Goal: Find specific page/section: Find specific page/section

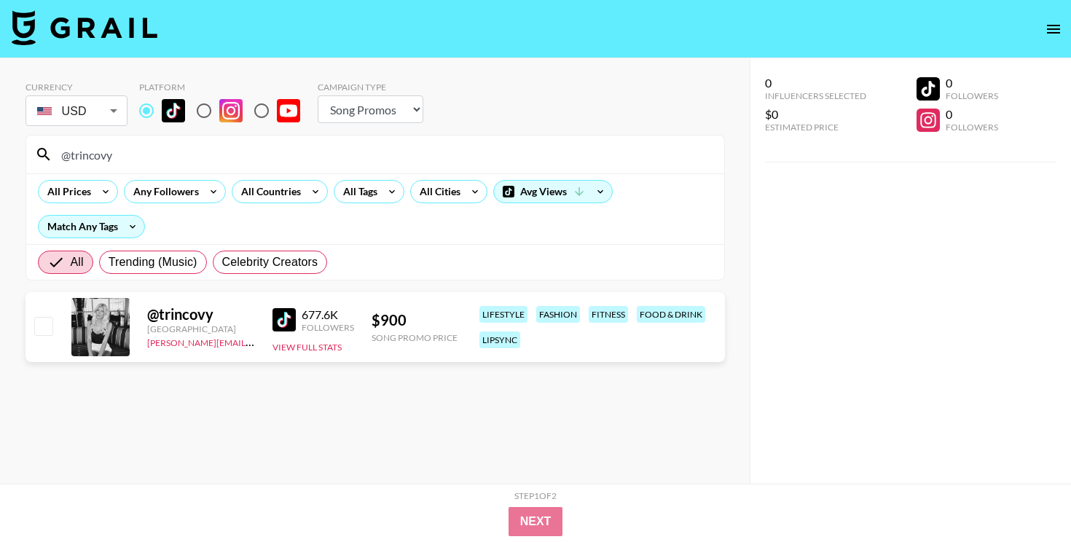
select select "Song"
click at [551, 158] on input "@trincovy" at bounding box center [383, 154] width 663 height 23
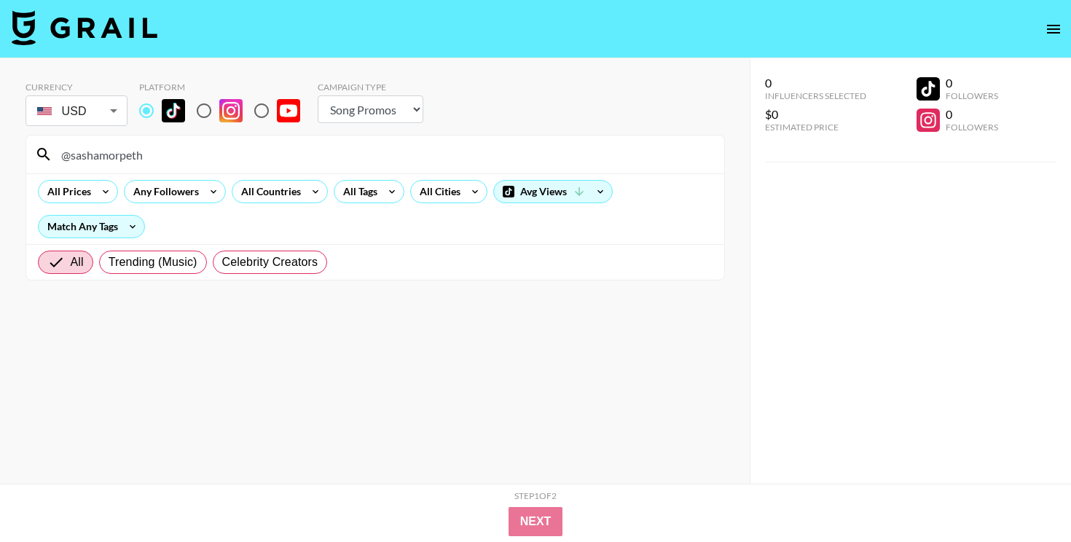
type input "@sashamorpeth"
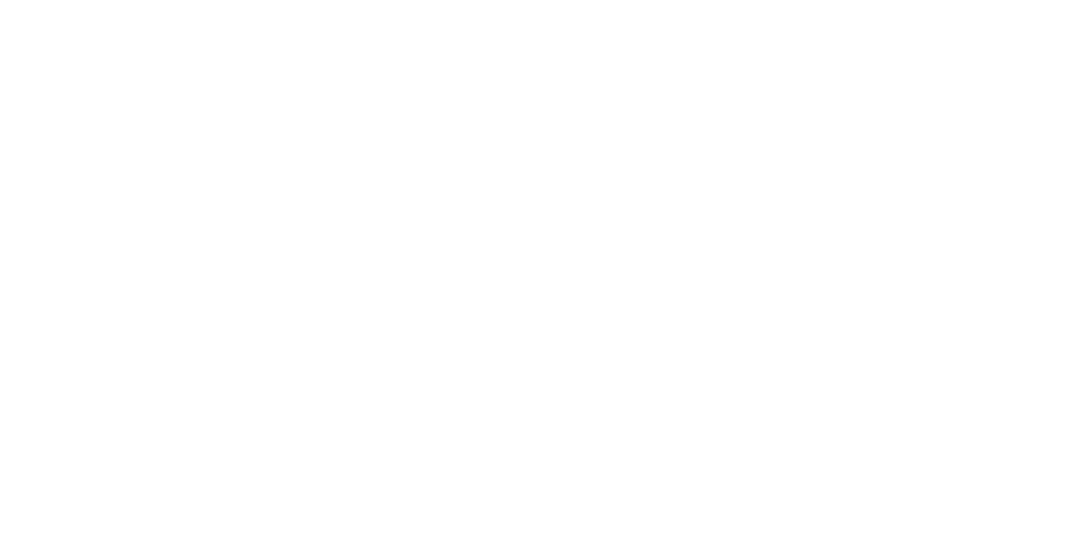
select select "Song"
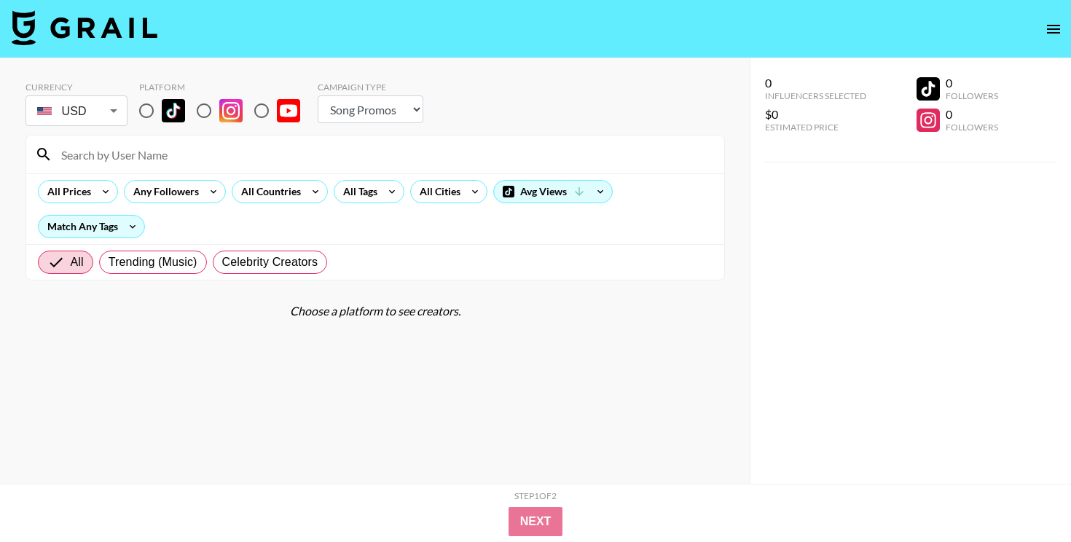
click at [347, 149] on input at bounding box center [383, 154] width 663 height 23
paste input "@.sophiaquintero"
type input "@.sophiaquintero"
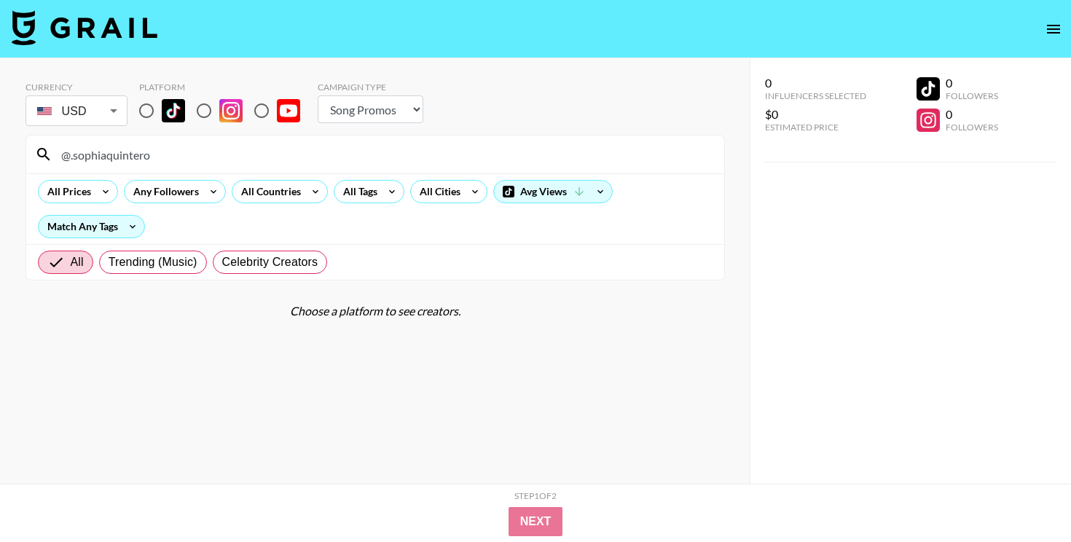
click at [151, 111] on input "radio" at bounding box center [146, 110] width 31 height 31
radio input "true"
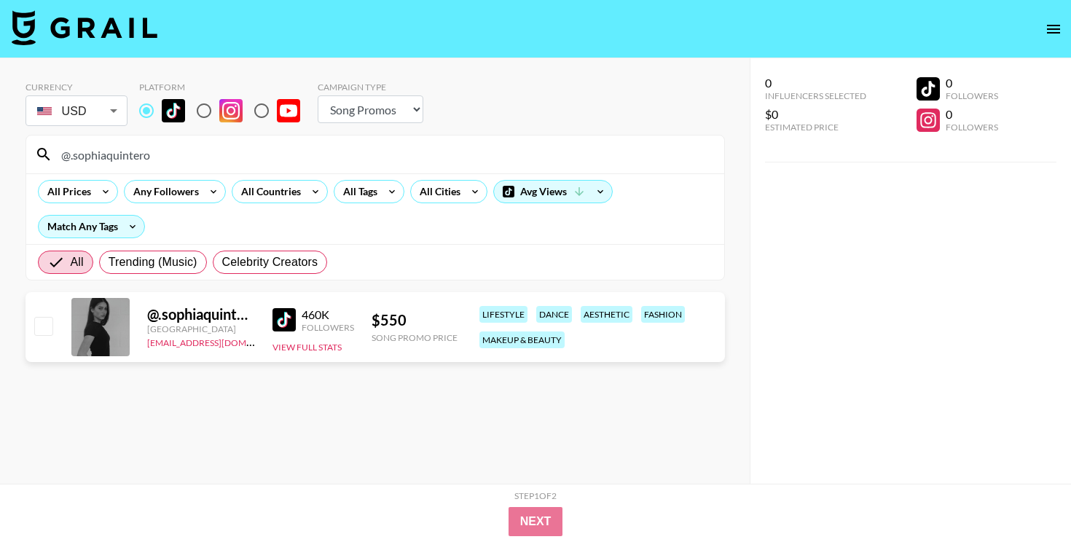
click at [267, 157] on input "@.sophiaquintero" at bounding box center [383, 154] width 663 height 23
paste input "gray.braswell3"
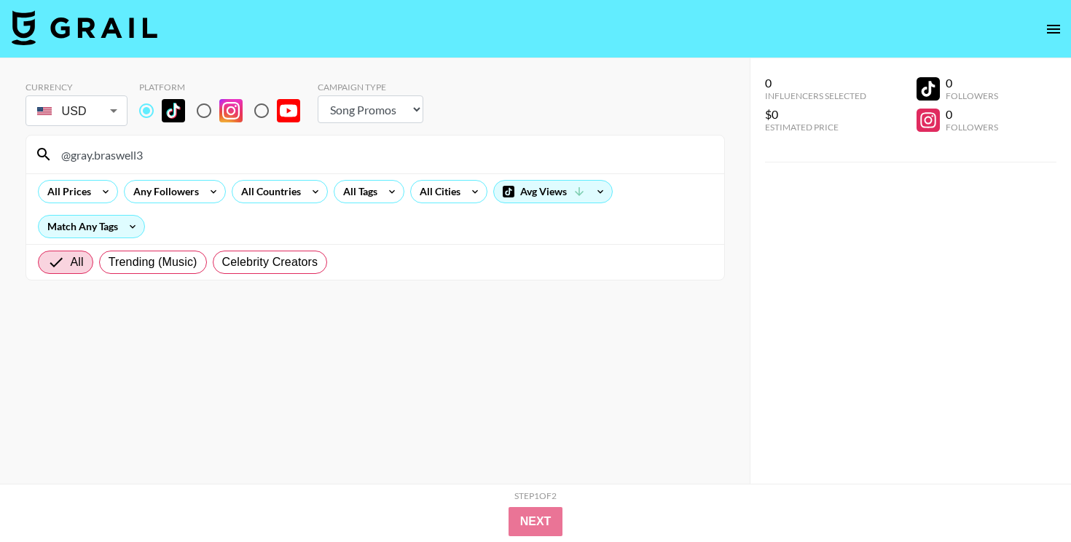
click at [327, 158] on input "@gray.braswell3" at bounding box center [383, 154] width 663 height 23
paste input "miabkuykendall"
click at [350, 154] on input "@miabkuykendall" at bounding box center [383, 154] width 663 height 23
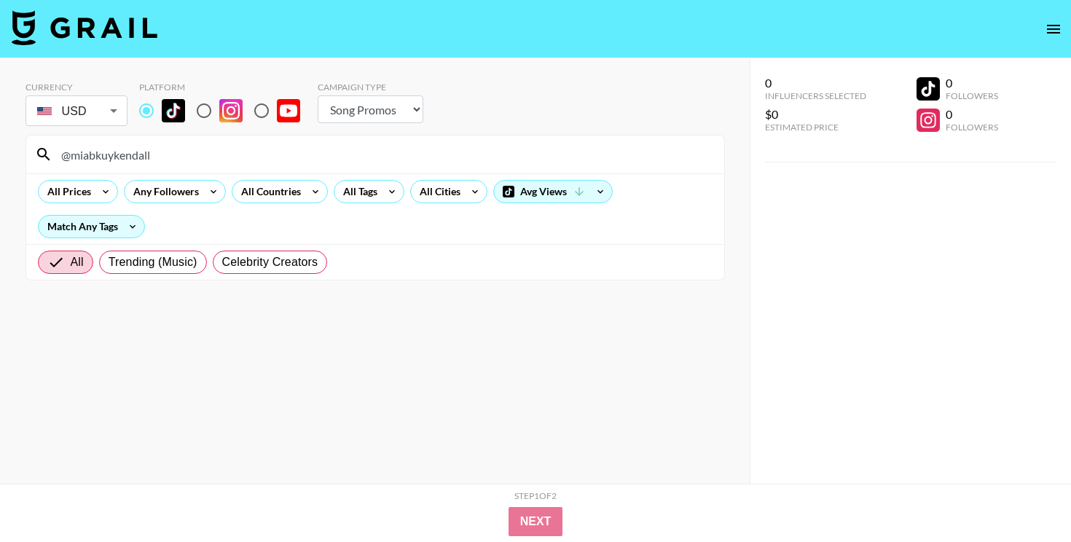
click at [350, 154] on input "@miabkuykendall" at bounding box center [383, 154] width 663 height 23
paste input "ntexclusive"
paste input "https://www.tiktok.com/@liwei.prrr"
click at [299, 154] on input "@mintexclusivehttps://www.tiktok.com/@liwei.prrr" at bounding box center [383, 154] width 663 height 23
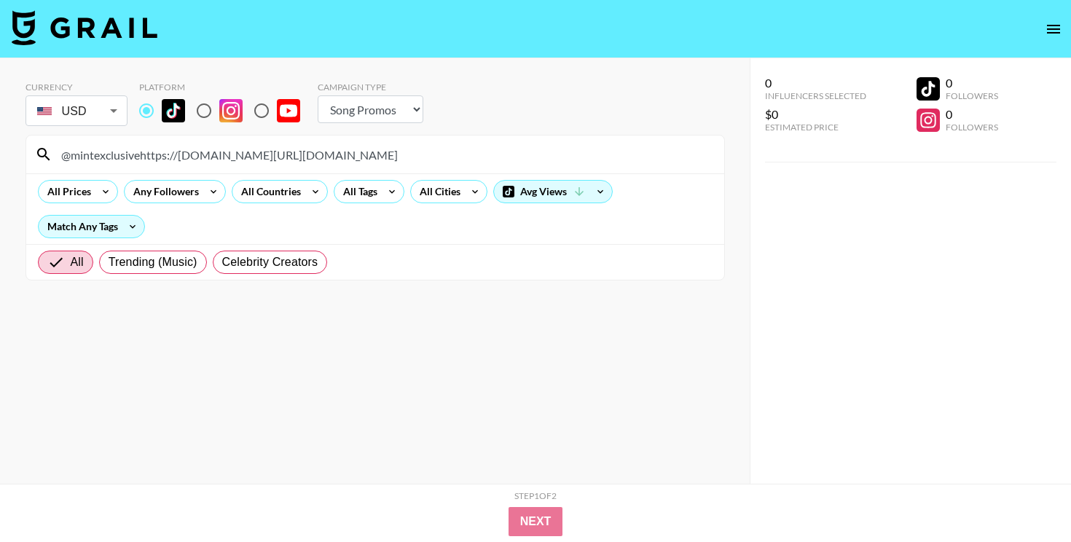
click at [299, 154] on input "@mintexclusivehttps://www.tiktok.com/@liwei.prrr" at bounding box center [383, 154] width 663 height 23
drag, startPoint x: 265, startPoint y: 154, endPoint x: 52, endPoint y: 114, distance: 217.3
click at [52, 114] on section "Currency USD USD ​ Platform Campaign Type Choose Type... Song Promos Brand Prom…" at bounding box center [374, 175] width 699 height 211
click at [355, 143] on input "@liwei.prrr" at bounding box center [383, 154] width 663 height 23
click at [355, 152] on input "@liwei.prrr" at bounding box center [383, 154] width 663 height 23
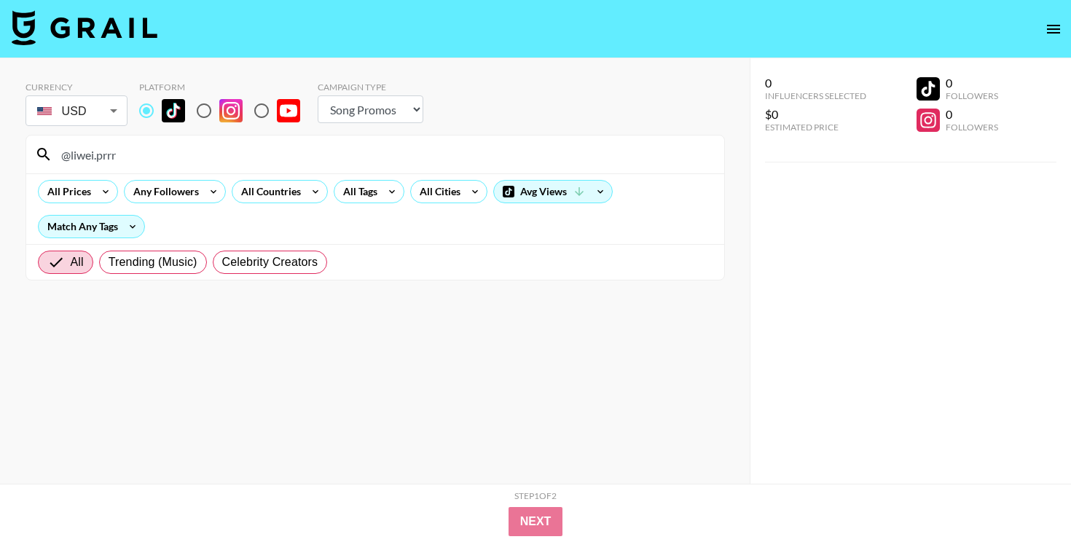
click at [355, 152] on input "@liwei.prrr" at bounding box center [383, 154] width 663 height 23
paste input "https://www.tiktok.com/@chay.hs"
drag, startPoint x: 189, startPoint y: 157, endPoint x: 28, endPoint y: 154, distance: 161.0
click at [37, 157] on div "https://www.tiktok.com/@chay.hs" at bounding box center [375, 154] width 698 height 38
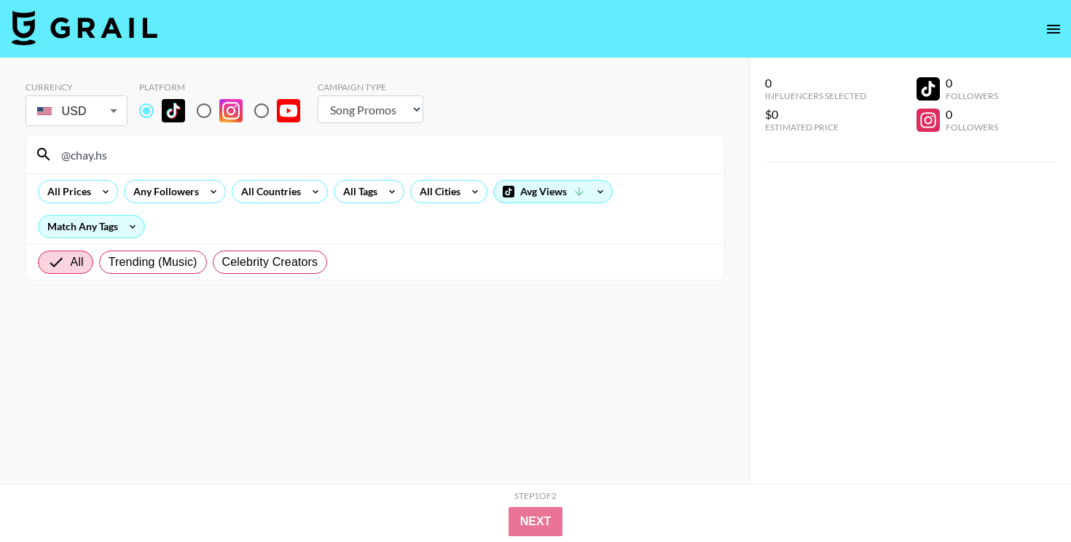
click at [334, 165] on input "@chay.hs" at bounding box center [383, 154] width 663 height 23
paste input "https://www.tiktok.com/@jaydentayyyy"
click at [334, 165] on input "@chay.hshttps://www.tiktok.com/@jaydentayyyy" at bounding box center [383, 154] width 663 height 23
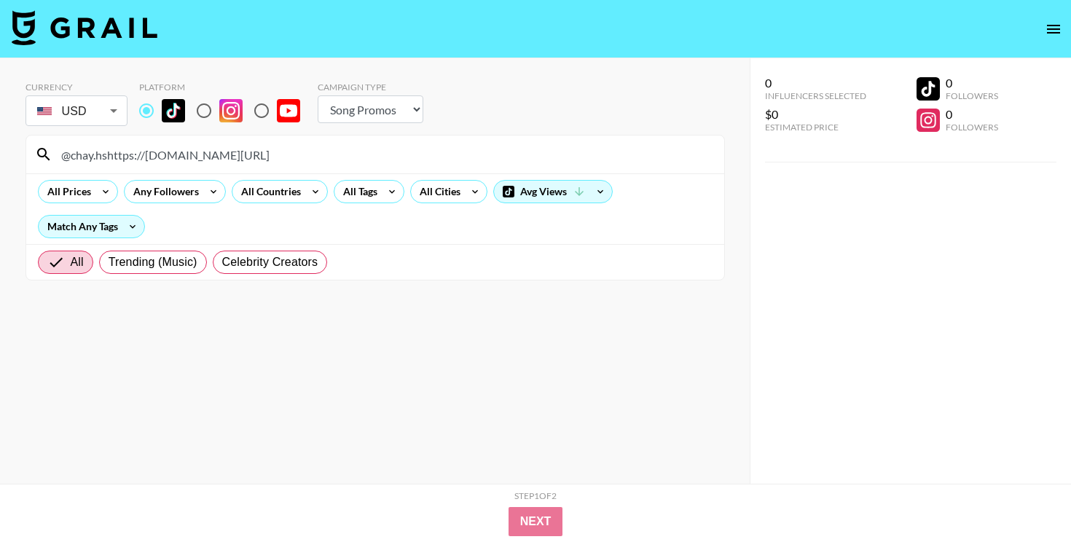
click at [334, 165] on input "@chay.hshttps://www.tiktok.com/@jaydentayyyy" at bounding box center [383, 154] width 663 height 23
paste input
drag, startPoint x: 187, startPoint y: 152, endPoint x: 74, endPoint y: 148, distance: 113.7
click at [74, 148] on input "https://www.tiktok.com/@jaydentayyyy" at bounding box center [383, 154] width 663 height 23
click at [260, 159] on input "@jaydentayyyy" at bounding box center [383, 154] width 663 height 23
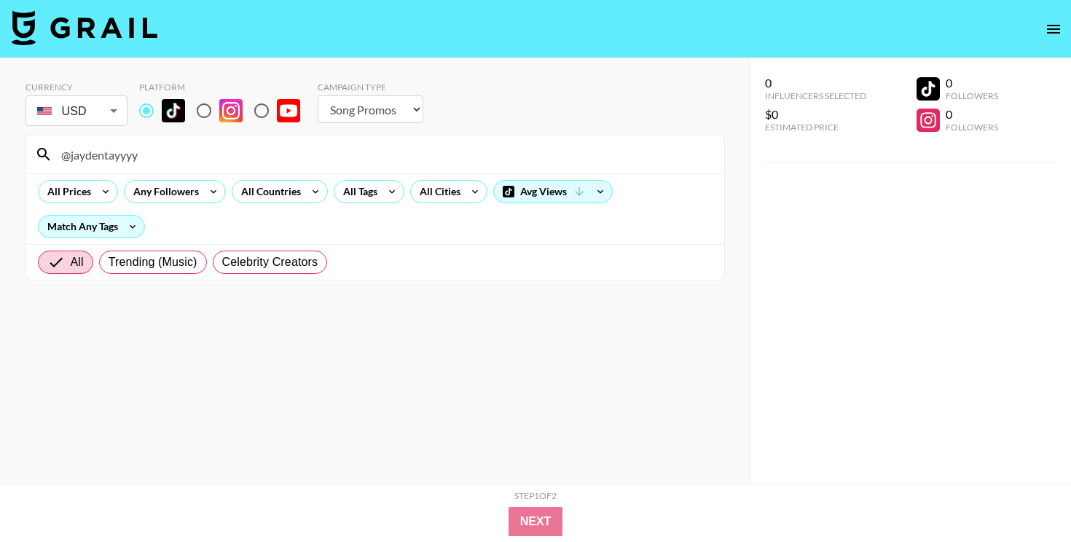
click at [260, 159] on input "@jaydentayyyy" at bounding box center [383, 154] width 663 height 23
paste input "https://www.tiktok.com/@sashamorpeth"
drag, startPoint x: 168, startPoint y: 154, endPoint x: 25, endPoint y: 151, distance: 143.5
click at [25, 151] on section "https://www.tiktok.com/@sashamorpeth All Prices Any Followers All Countries All…" at bounding box center [374, 208] width 699 height 146
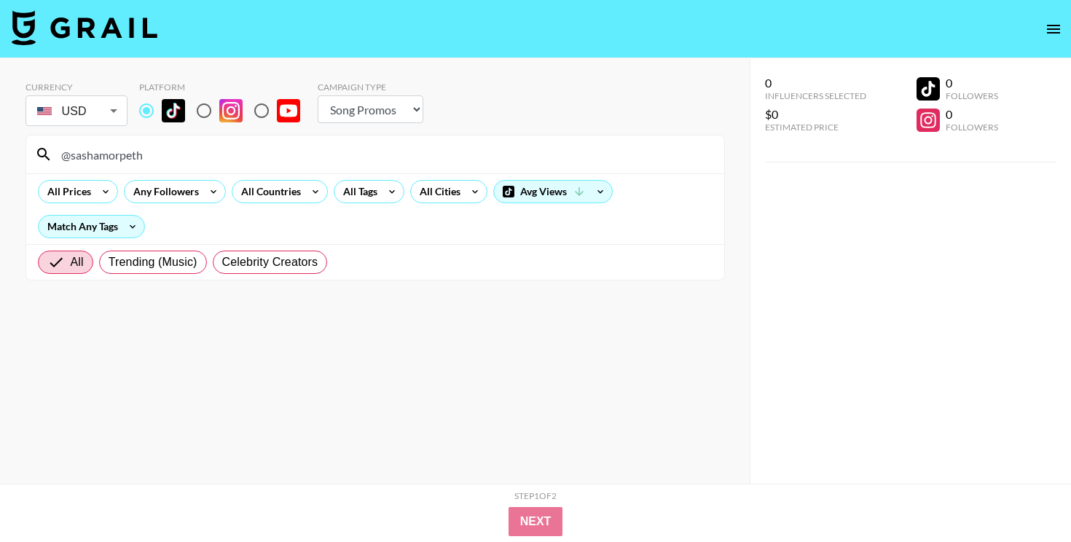
click at [277, 165] on input "@sashamorpeth" at bounding box center [383, 154] width 663 height 23
paste input "https://www.tiktok.com/@hannahkae27"
drag, startPoint x: 195, startPoint y: 154, endPoint x: 21, endPoint y: 145, distance: 174.3
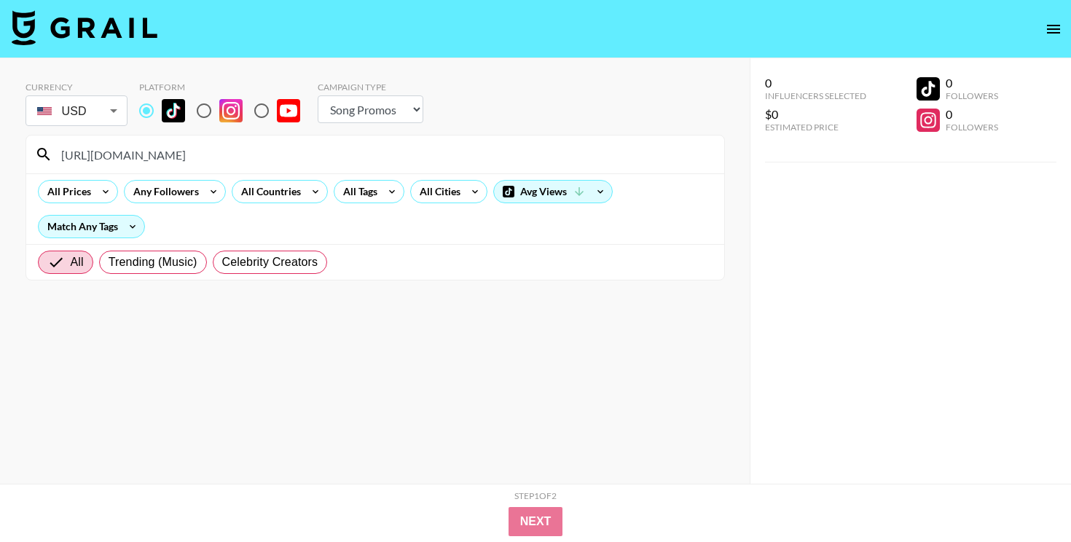
click at [26, 150] on div "https://www.tiktok.com/@hannahkae27" at bounding box center [375, 154] width 698 height 38
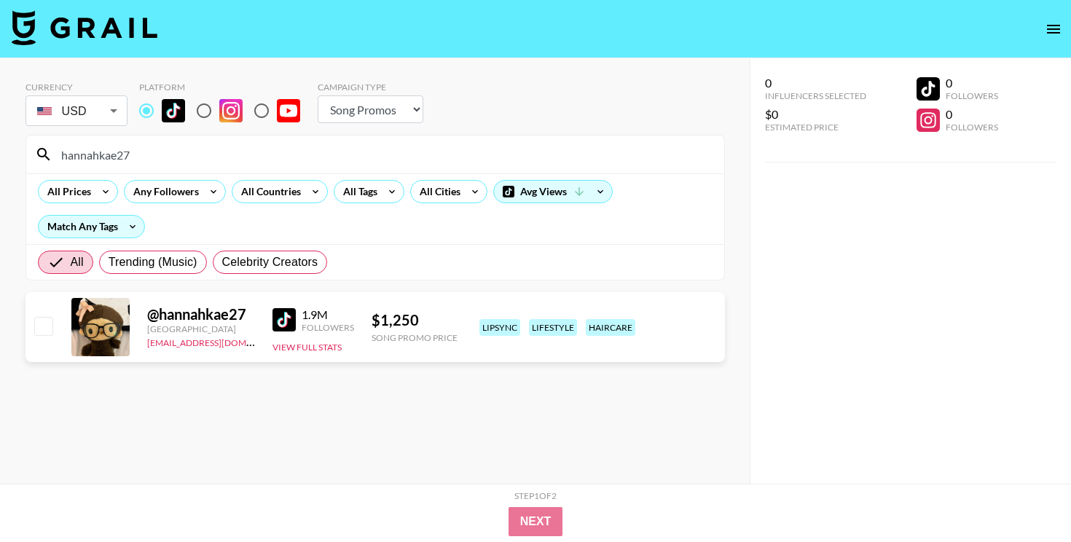
click at [315, 154] on input "hannahkae27" at bounding box center [383, 154] width 663 height 23
paste input "ttps://www.tiktok.com/@alinaa.brss"
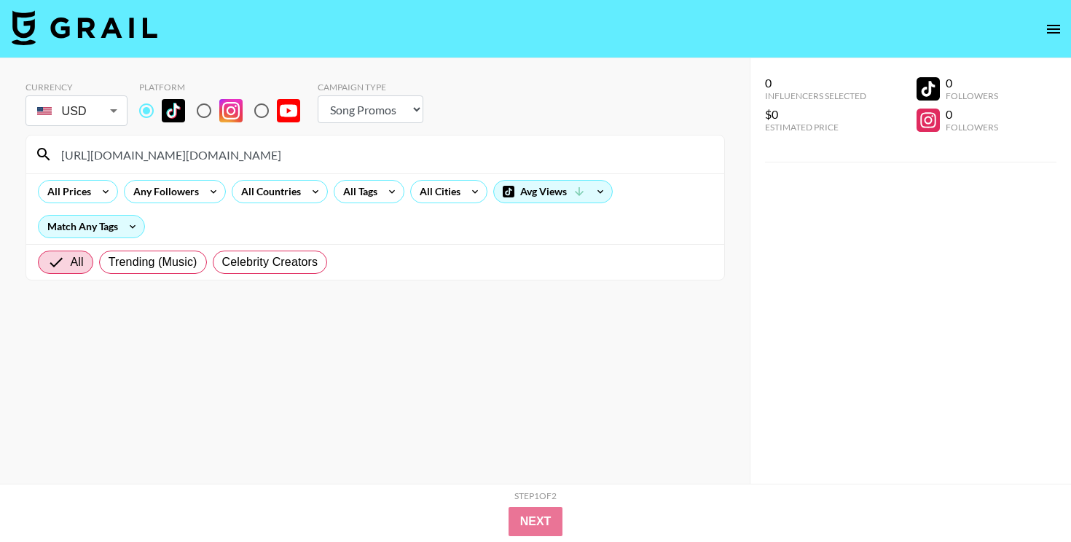
drag, startPoint x: 195, startPoint y: 157, endPoint x: 0, endPoint y: 144, distance: 195.6
click at [12, 152] on div "Currency USD USD ​ Platform Campaign Type Choose Type... Song Promos Brand Prom…" at bounding box center [374, 300] width 749 height 484
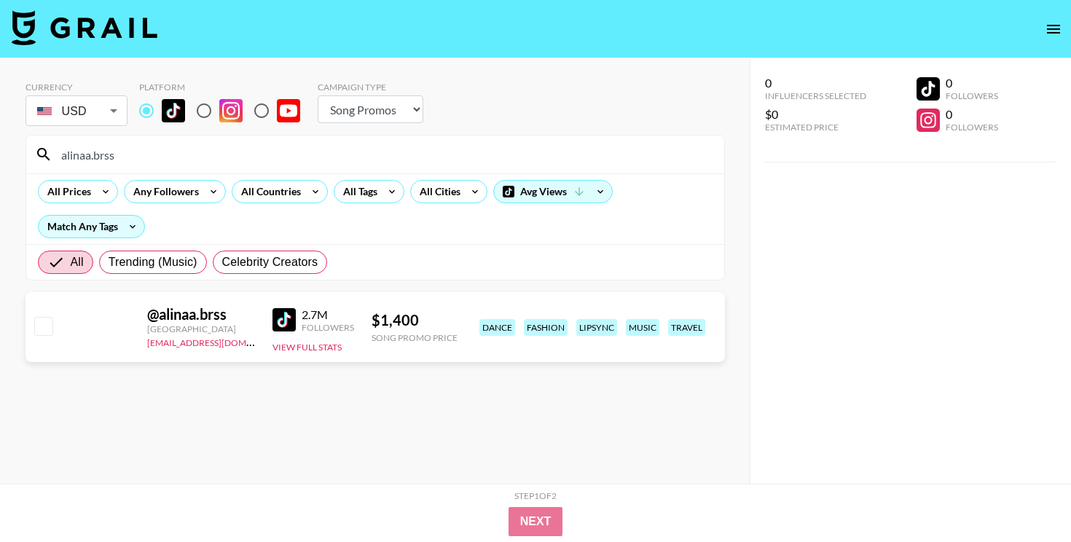
type input "alinaa.brss"
